Goal: Transaction & Acquisition: Purchase product/service

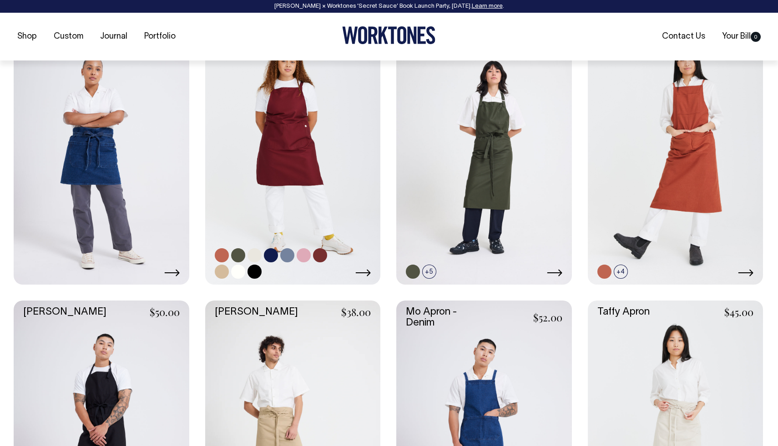
scroll to position [432, 0]
click at [241, 251] on link at bounding box center [238, 255] width 14 height 14
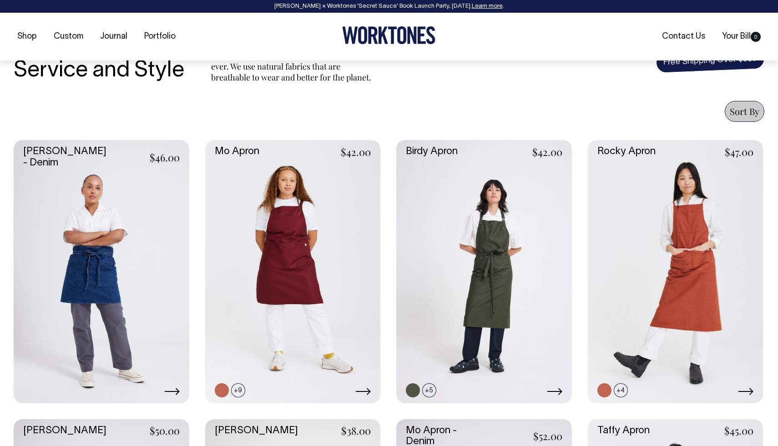
scroll to position [313, 0]
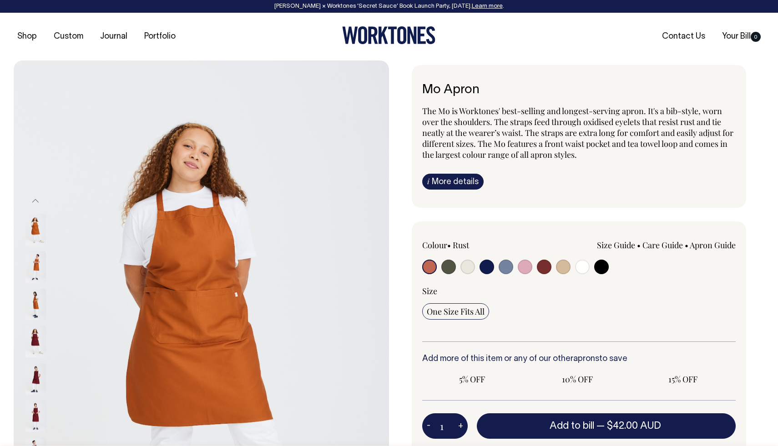
radio input "true"
select select "Olive"
